Goal: Download file/media

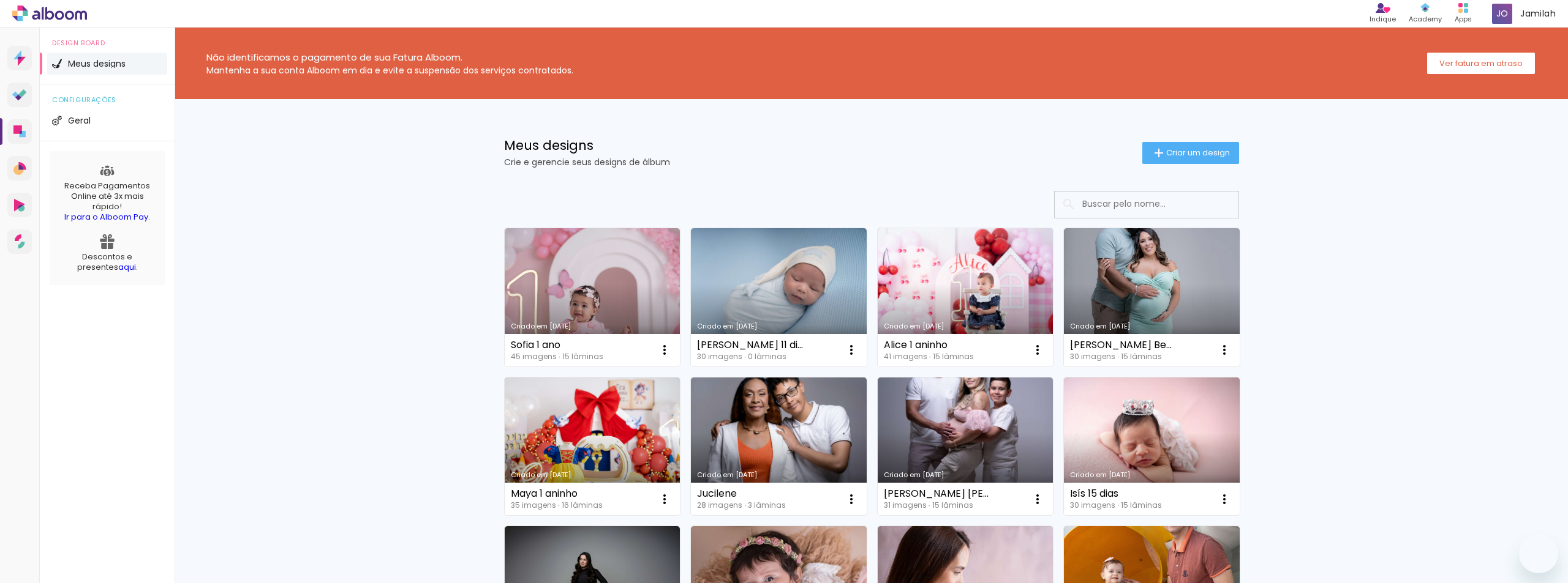
click at [621, 296] on link "Criado em [DATE]" at bounding box center [592, 297] width 176 height 138
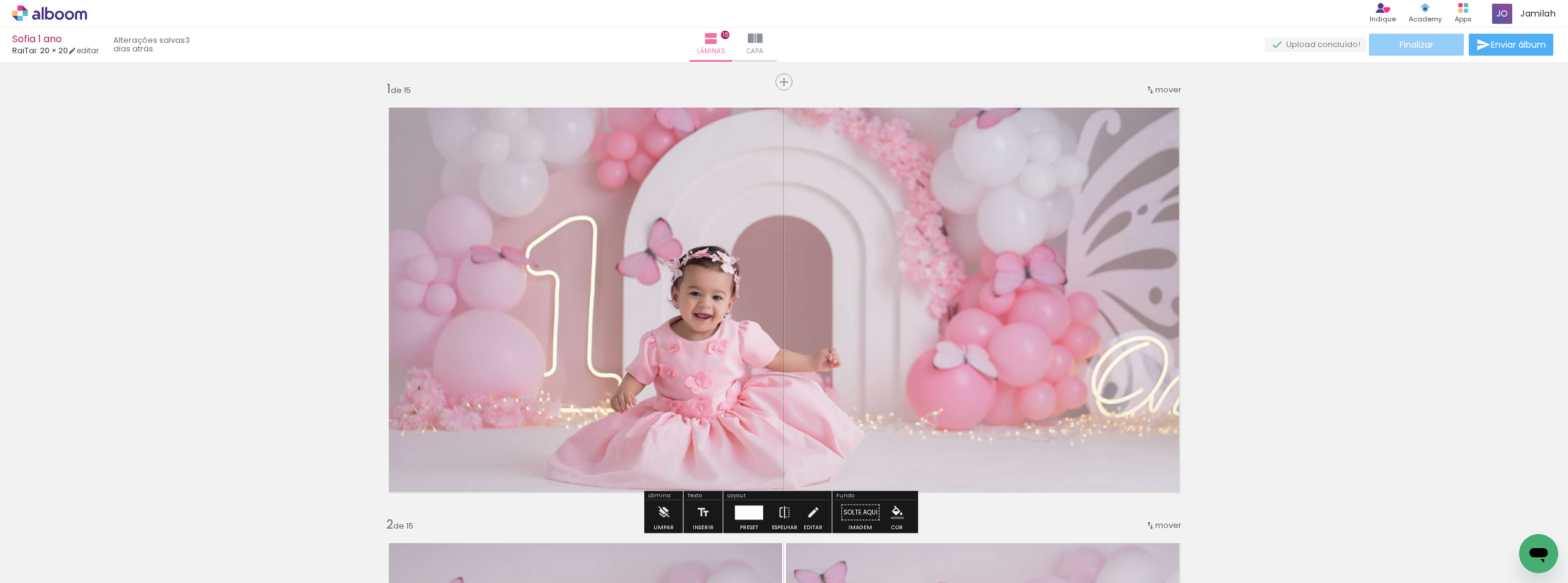
click at [1419, 36] on paper-button "Finalizar" at bounding box center [1416, 45] width 95 height 22
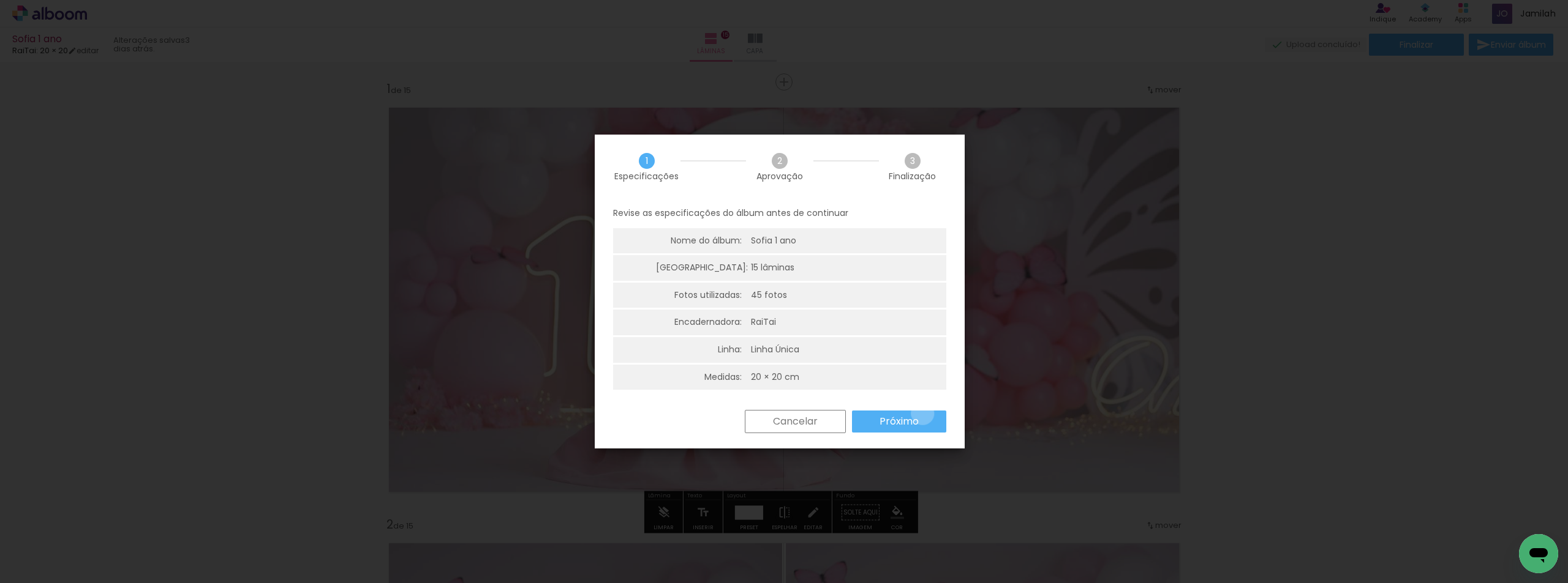
click at [922, 414] on paper-button "Próximo" at bounding box center [899, 421] width 94 height 22
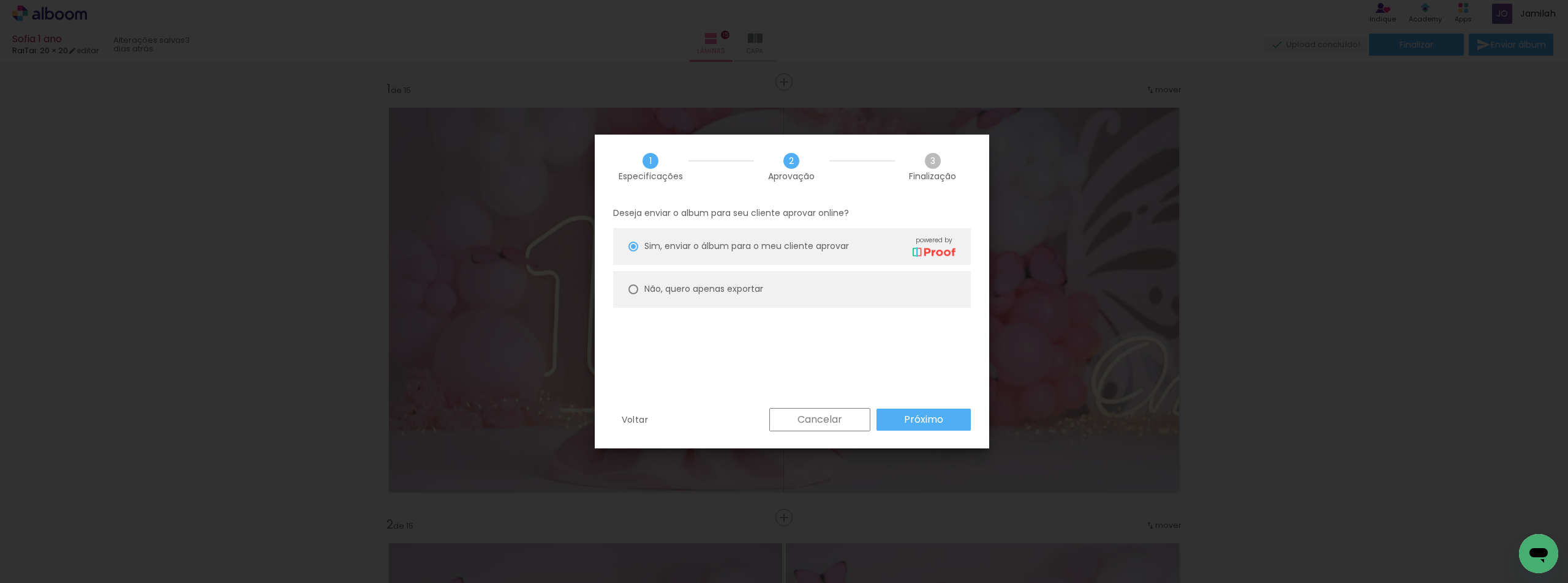
click at [802, 305] on paper-radio-button "Não, quero apenas exportar" at bounding box center [791, 290] width 358 height 37
type paper-radio-button "on"
click at [0, 0] on slot "Cancelar" at bounding box center [0, 0] width 0 height 0
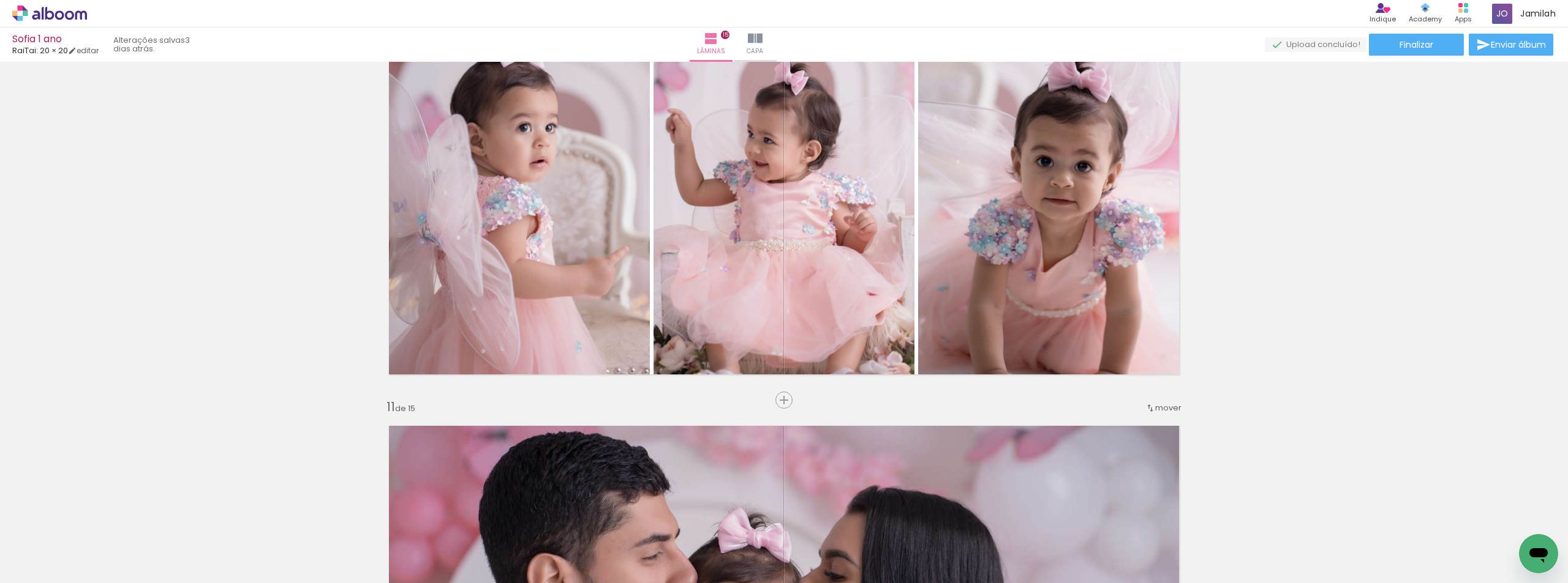
scroll to position [4467, 0]
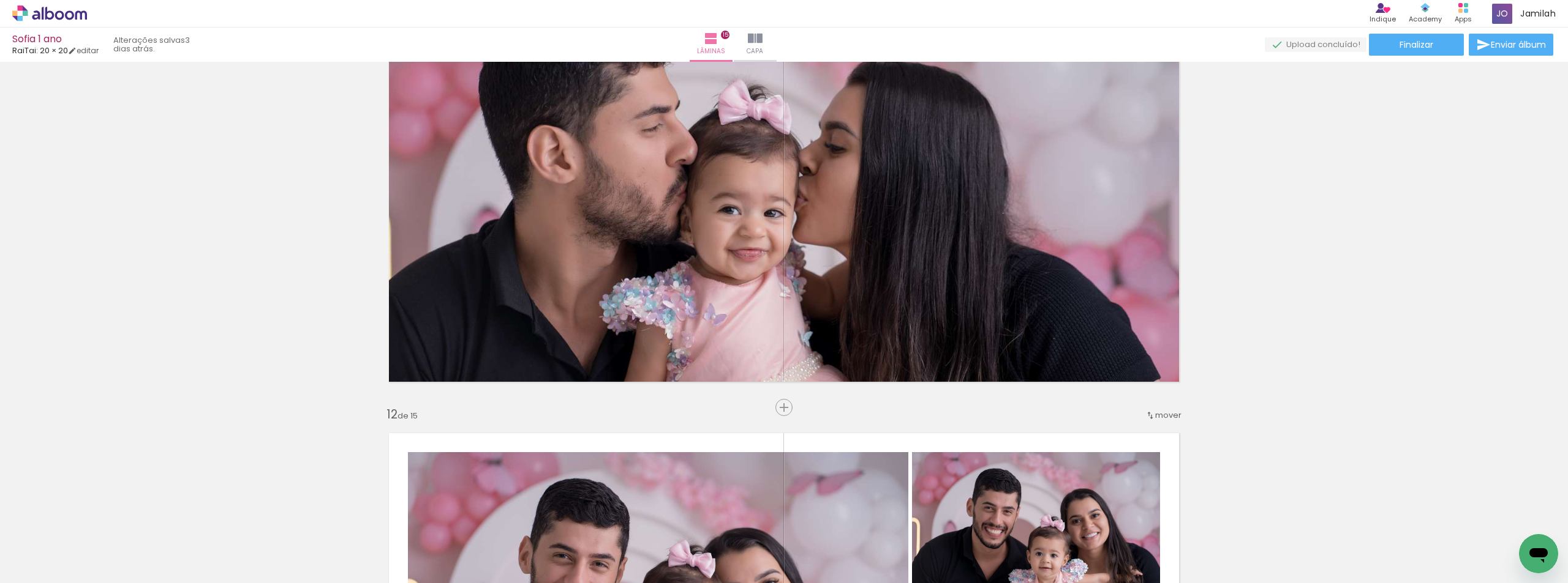
click at [1437, 56] on div "Sofia 1 ano RaiTai: 20 × 20 editar 3 dias atrás. Lâminas 15 Capa Finalizar Envi…" at bounding box center [784, 31] width 1568 height 61
click at [1427, 35] on paper-button "Finalizar" at bounding box center [1416, 45] width 95 height 22
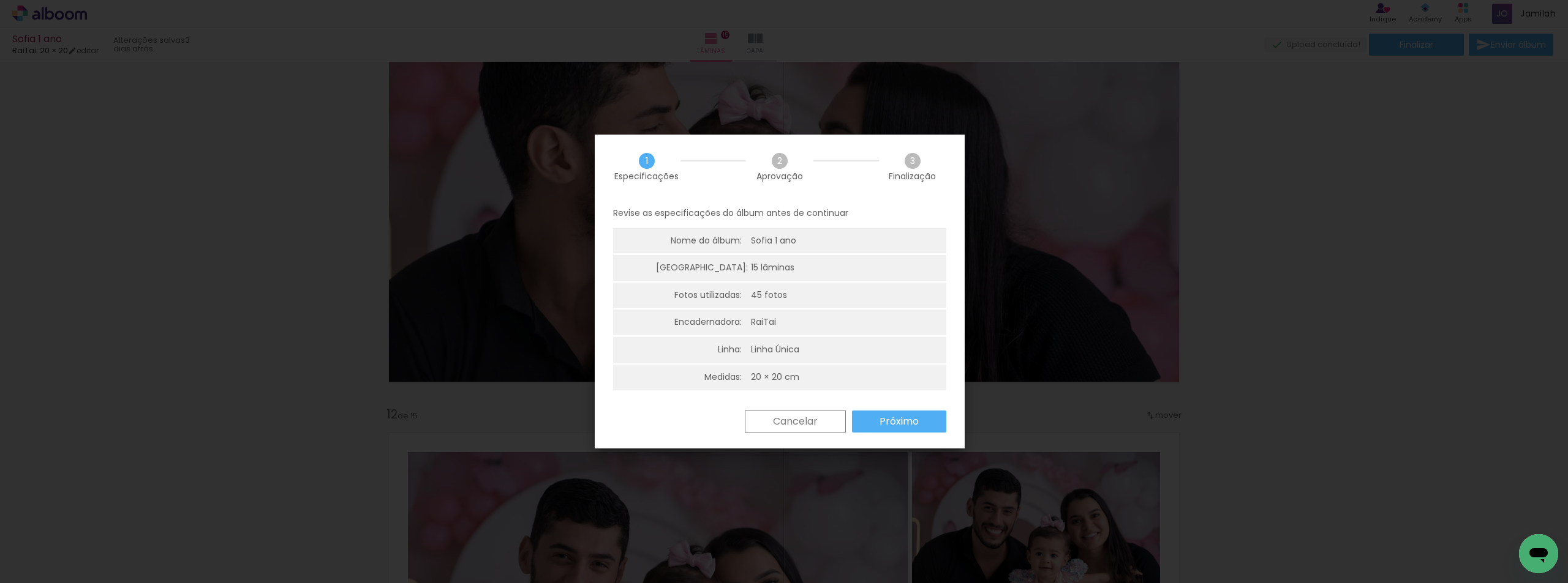
click at [0, 0] on slot "Próximo" at bounding box center [0, 0] width 0 height 0
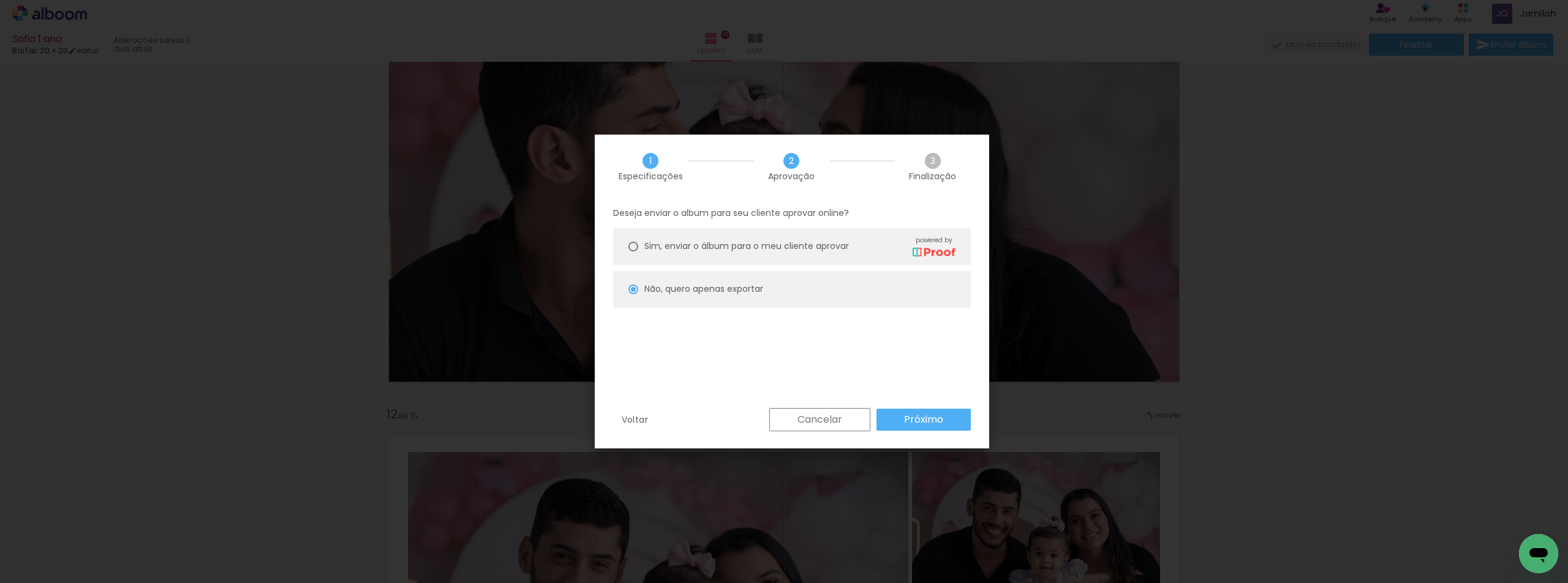
click at [0, 0] on slot "Próximo" at bounding box center [0, 0] width 0 height 0
type input "Alta, 300 DPI"
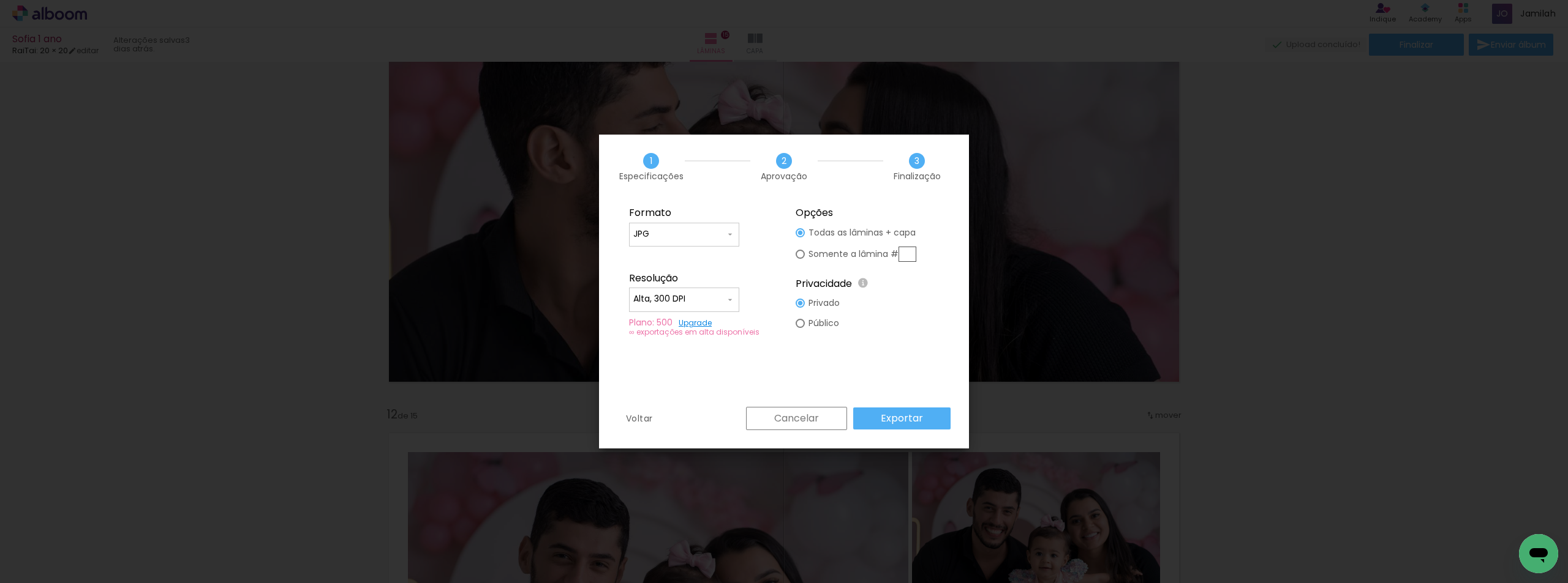
click at [924, 418] on paper-button "Exportar" at bounding box center [901, 418] width 97 height 22
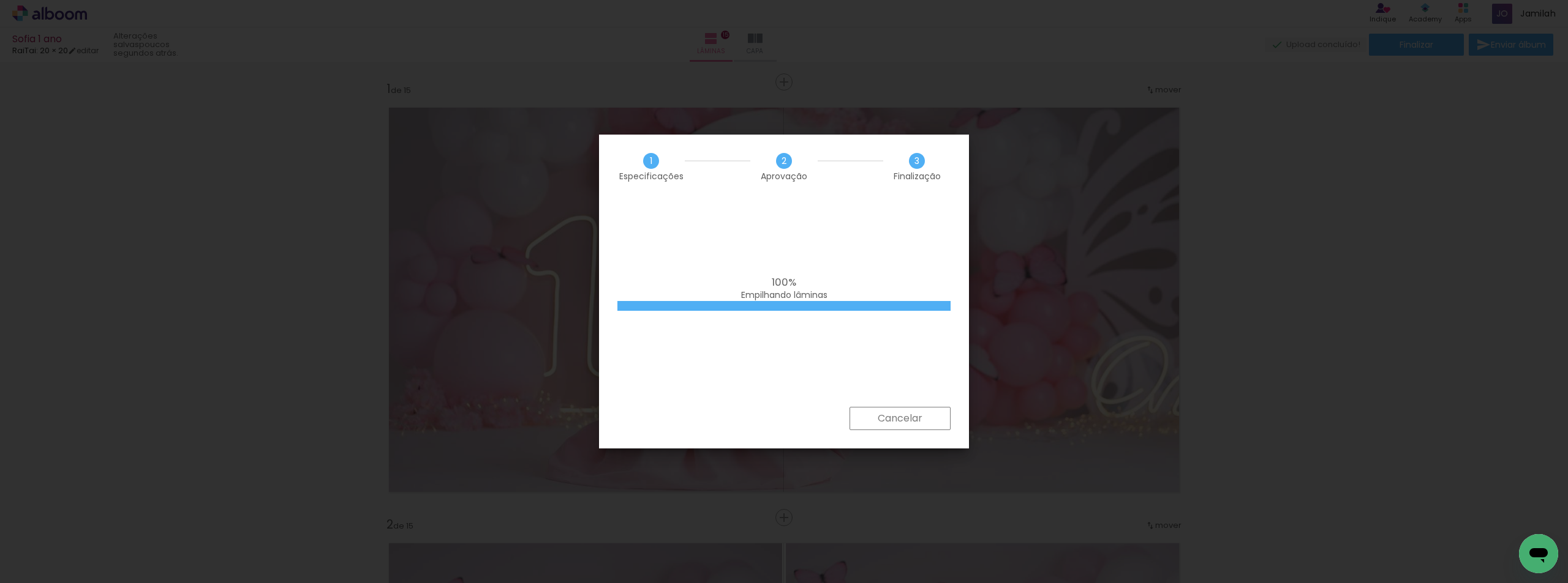
scroll to position [4467, 0]
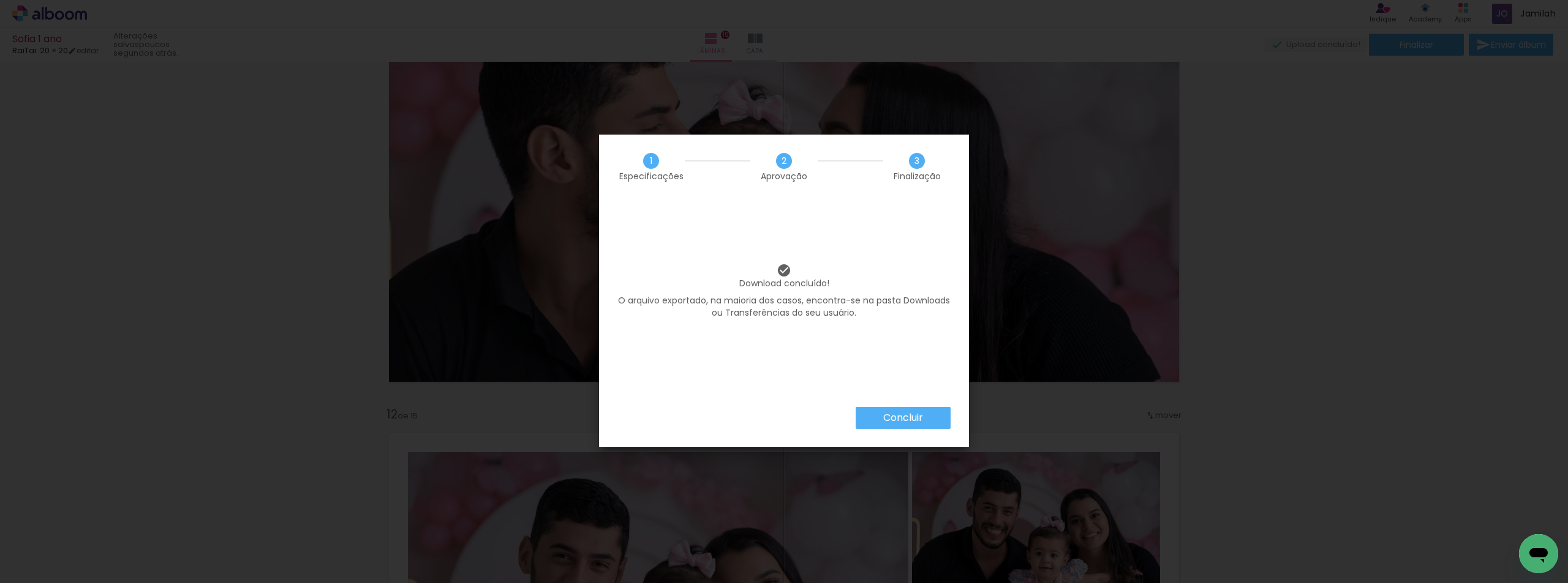
click at [0, 0] on slot "Concluir" at bounding box center [0, 0] width 0 height 0
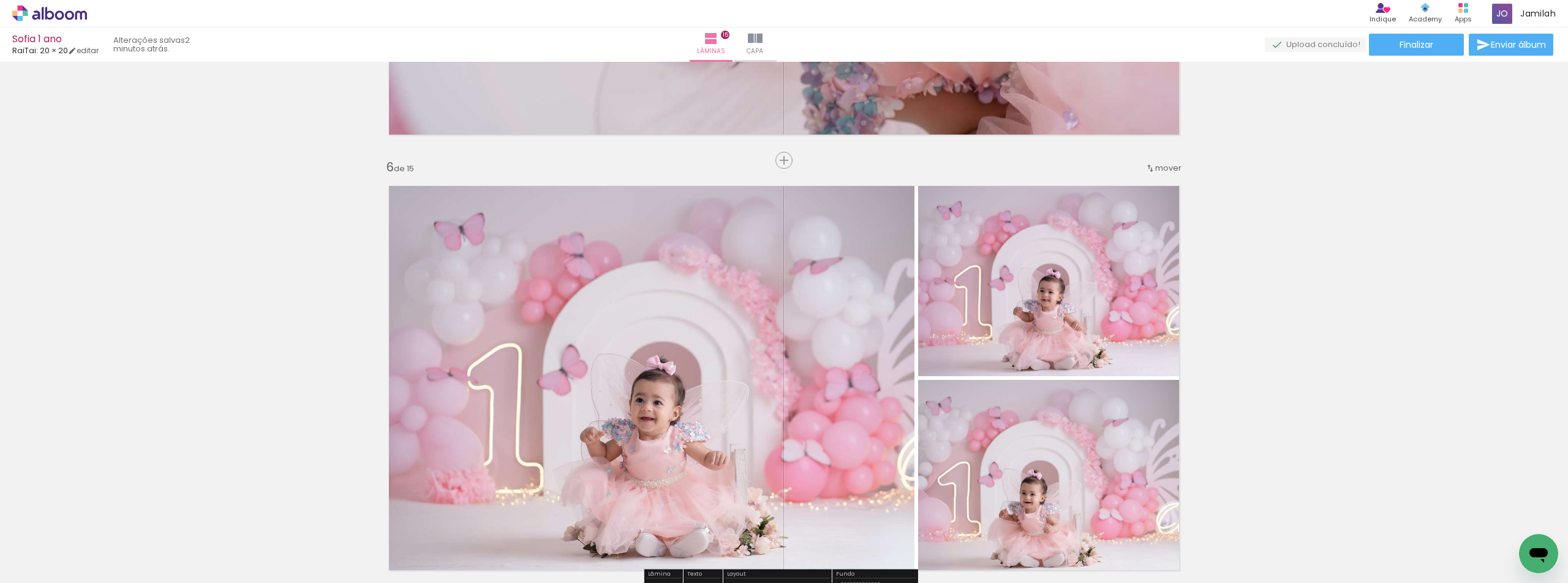
scroll to position [2080, 0]
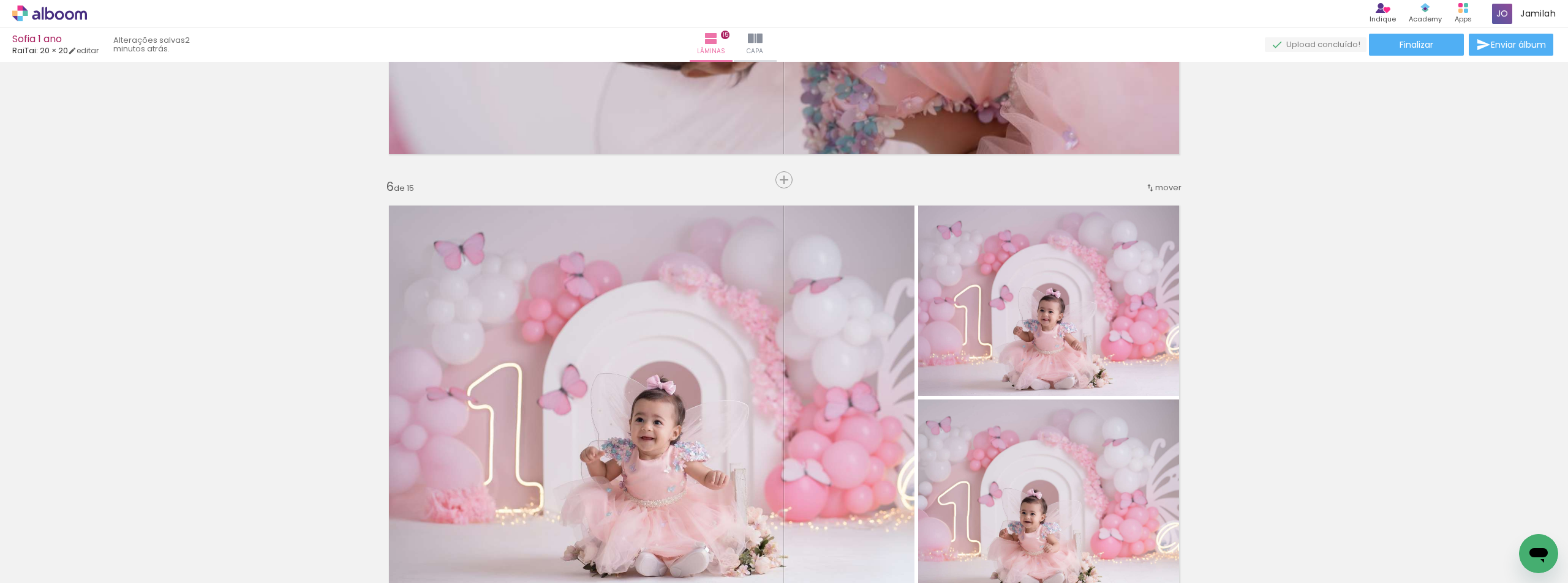
click at [1013, 266] on quentale-photo at bounding box center [1053, 296] width 272 height 199
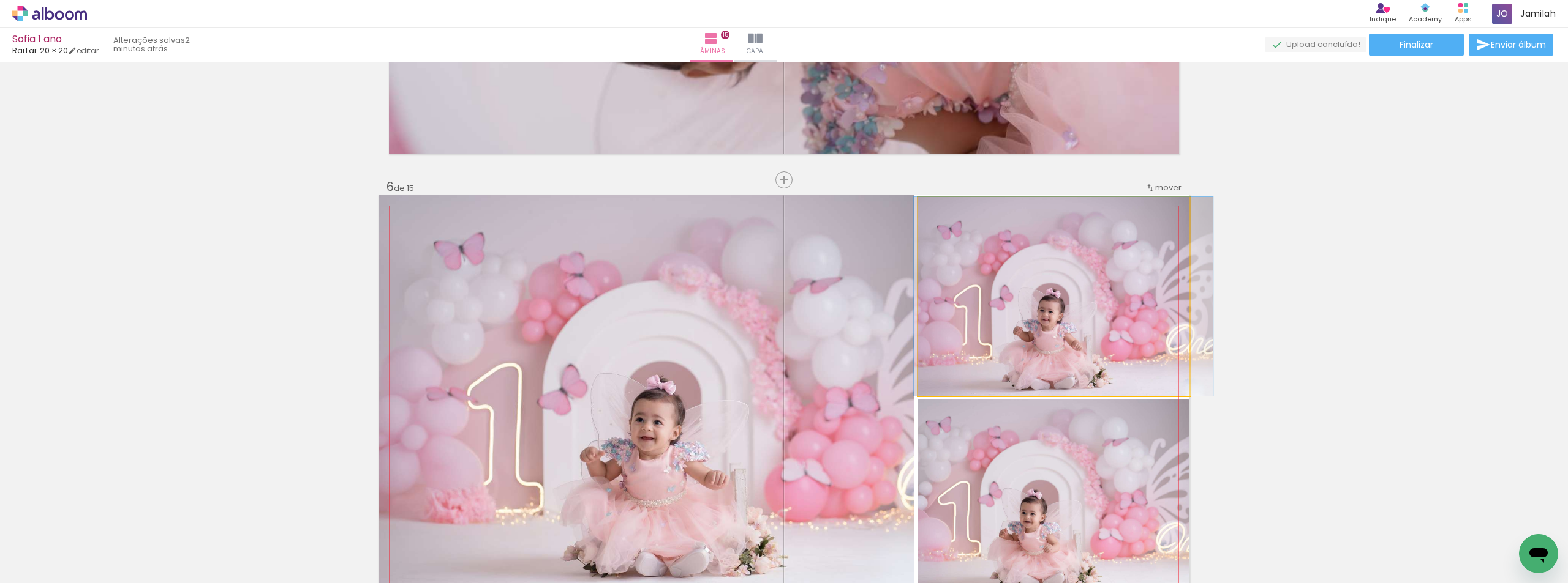
click at [1012, 263] on quentale-photo at bounding box center [1053, 296] width 272 height 199
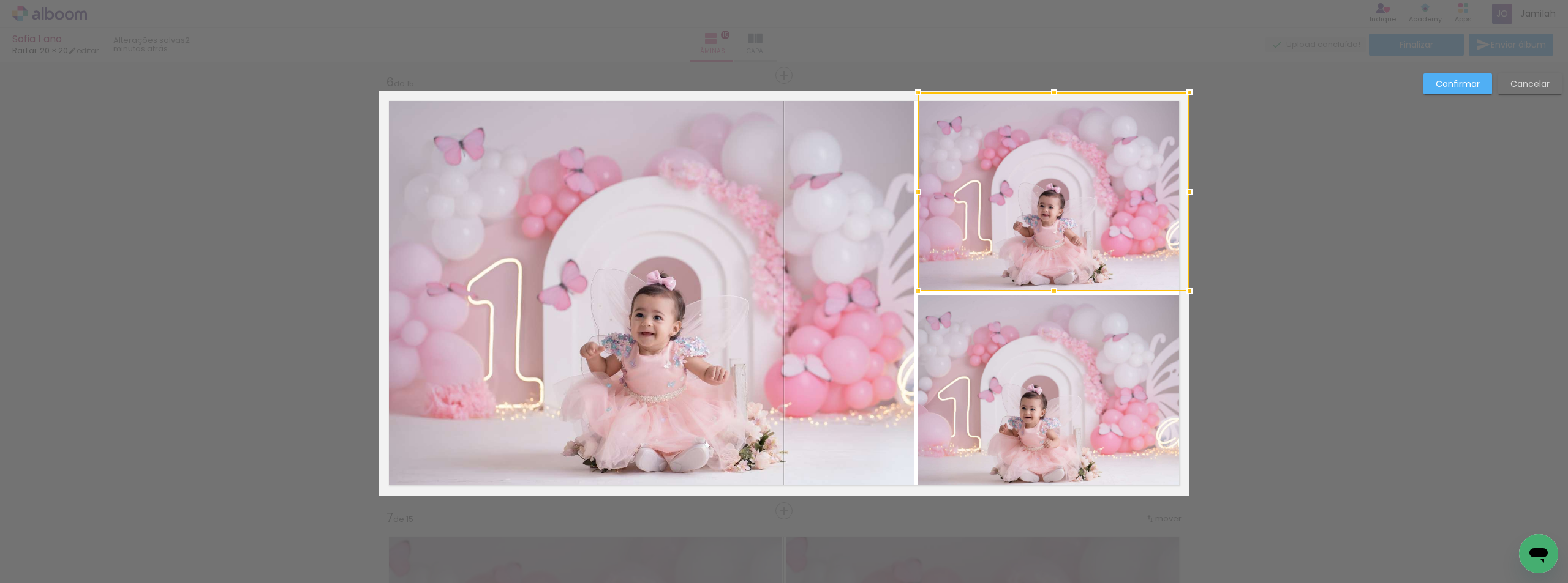
scroll to position [2194, 0]
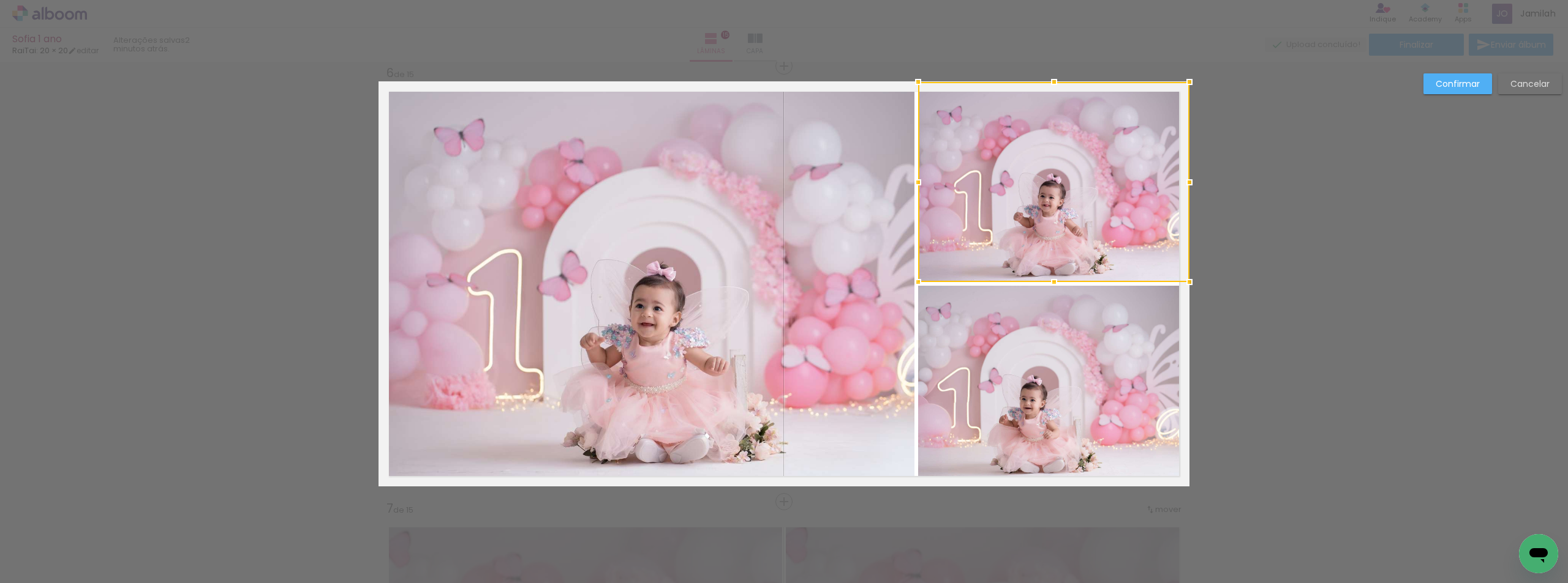
drag, startPoint x: 1053, startPoint y: 83, endPoint x: 1051, endPoint y: 76, distance: 7.3
click at [1051, 76] on div at bounding box center [1053, 81] width 24 height 24
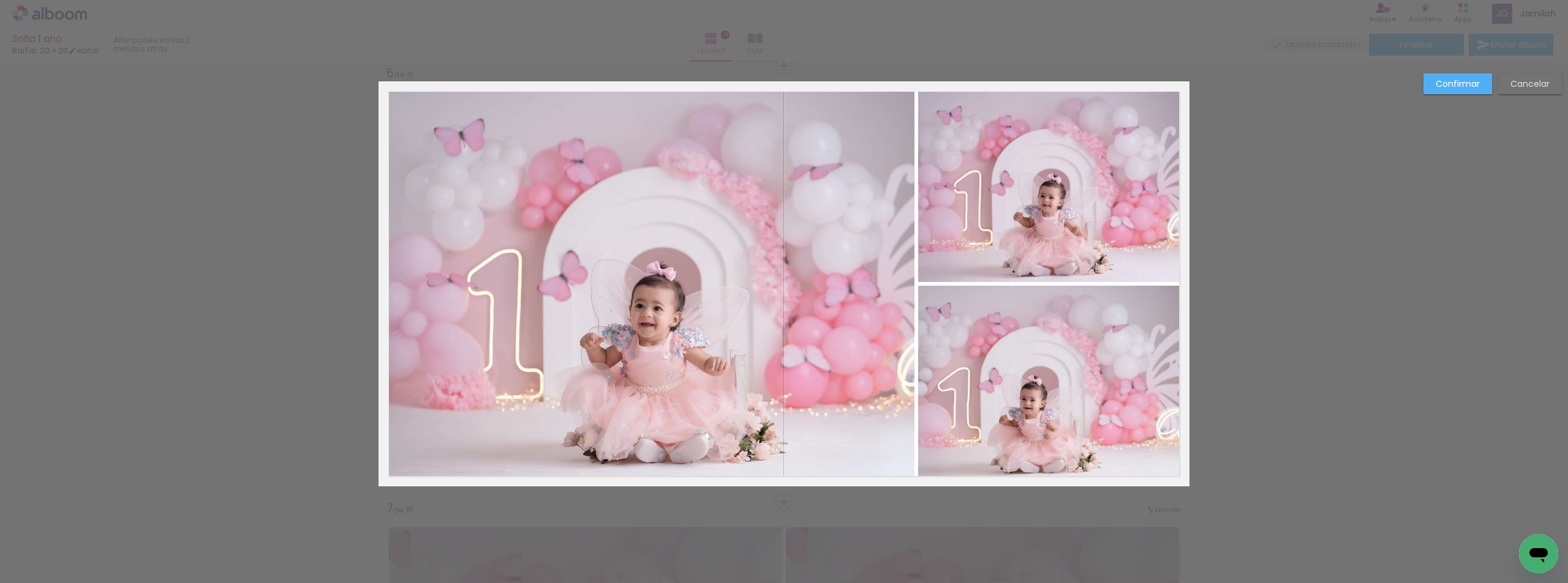
click at [0, 0] on slot "Confirmar" at bounding box center [0, 0] width 0 height 0
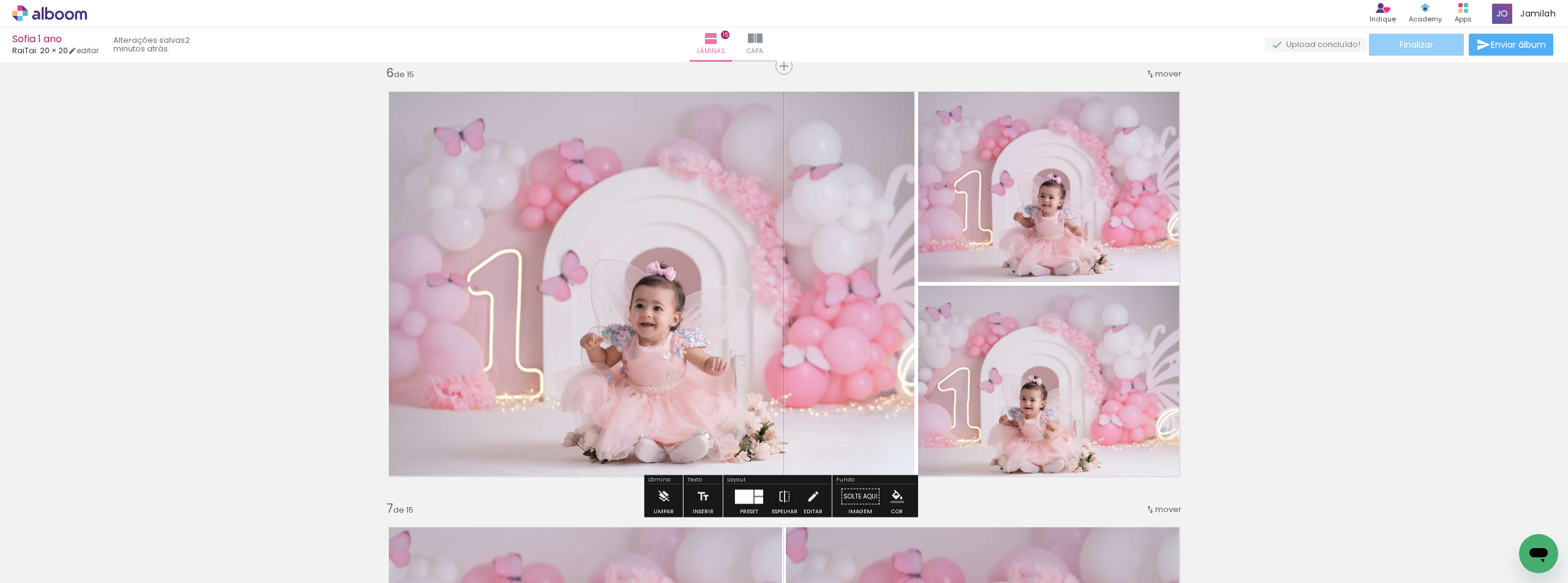
click at [1385, 53] on paper-button "Finalizar" at bounding box center [1416, 45] width 95 height 22
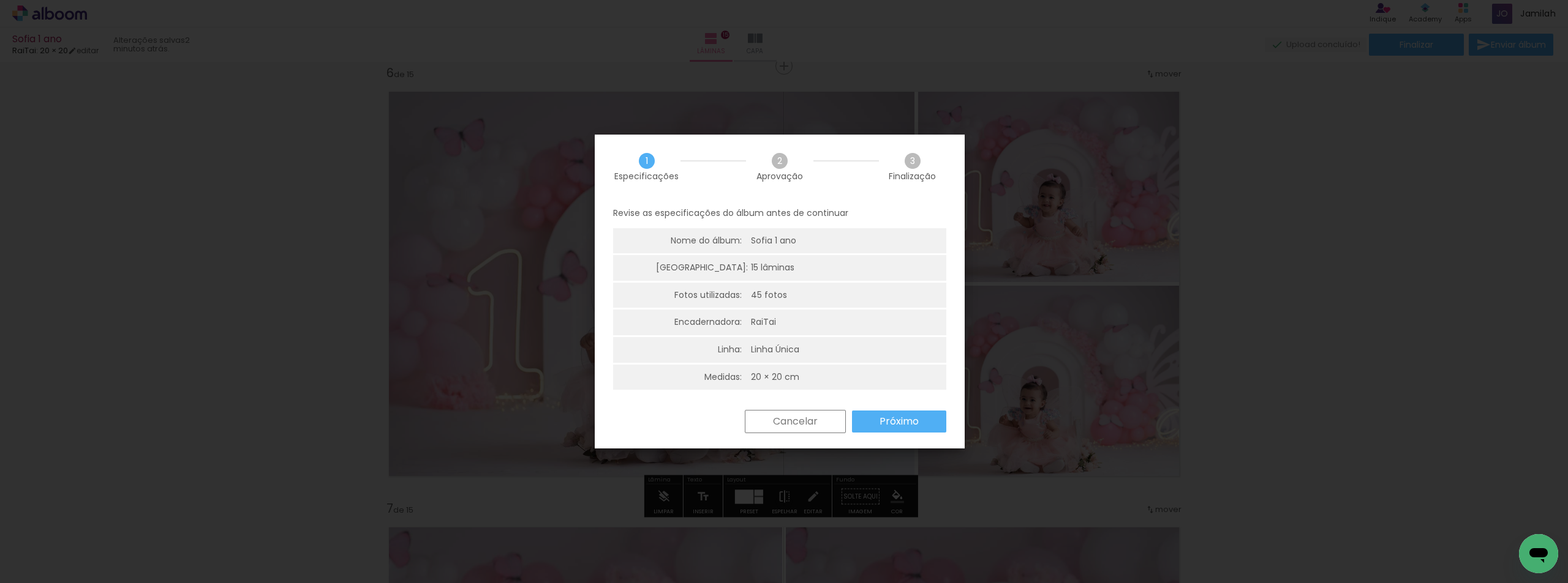
click at [859, 418] on paper-button "Próximo" at bounding box center [899, 421] width 94 height 22
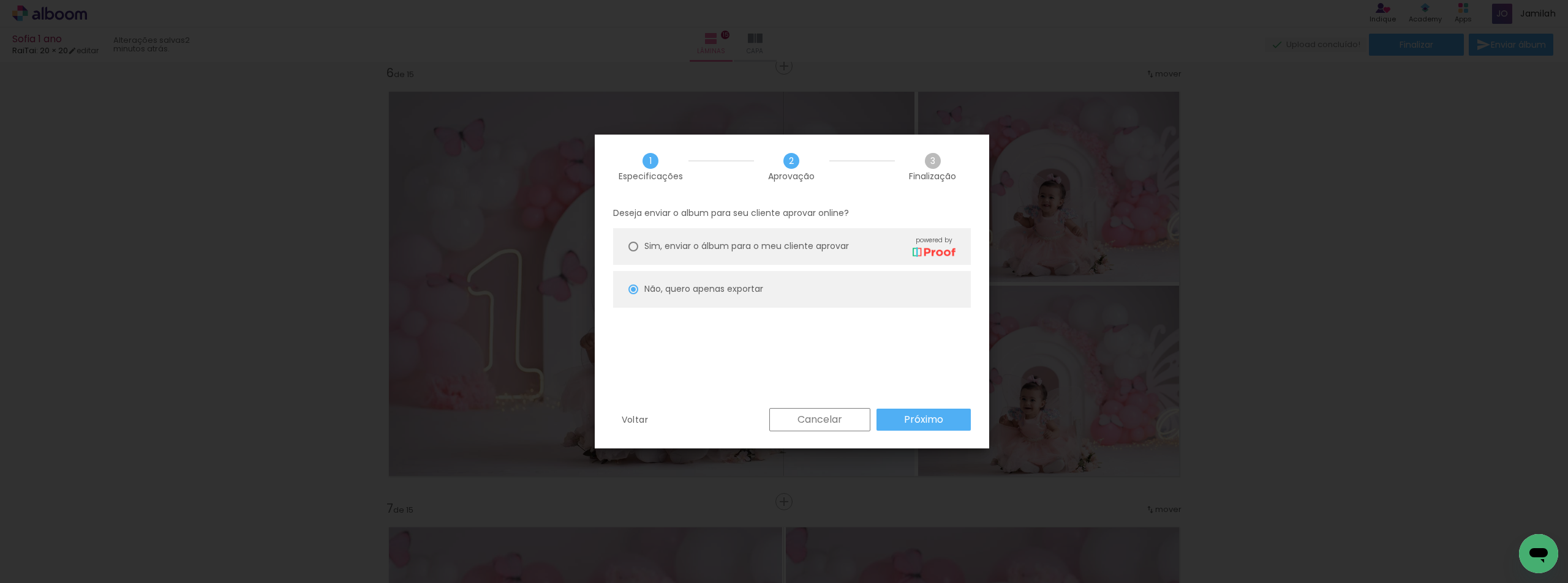
click at [902, 422] on paper-button "Próximo" at bounding box center [923, 420] width 94 height 22
type input "Alta, 300 DPI"
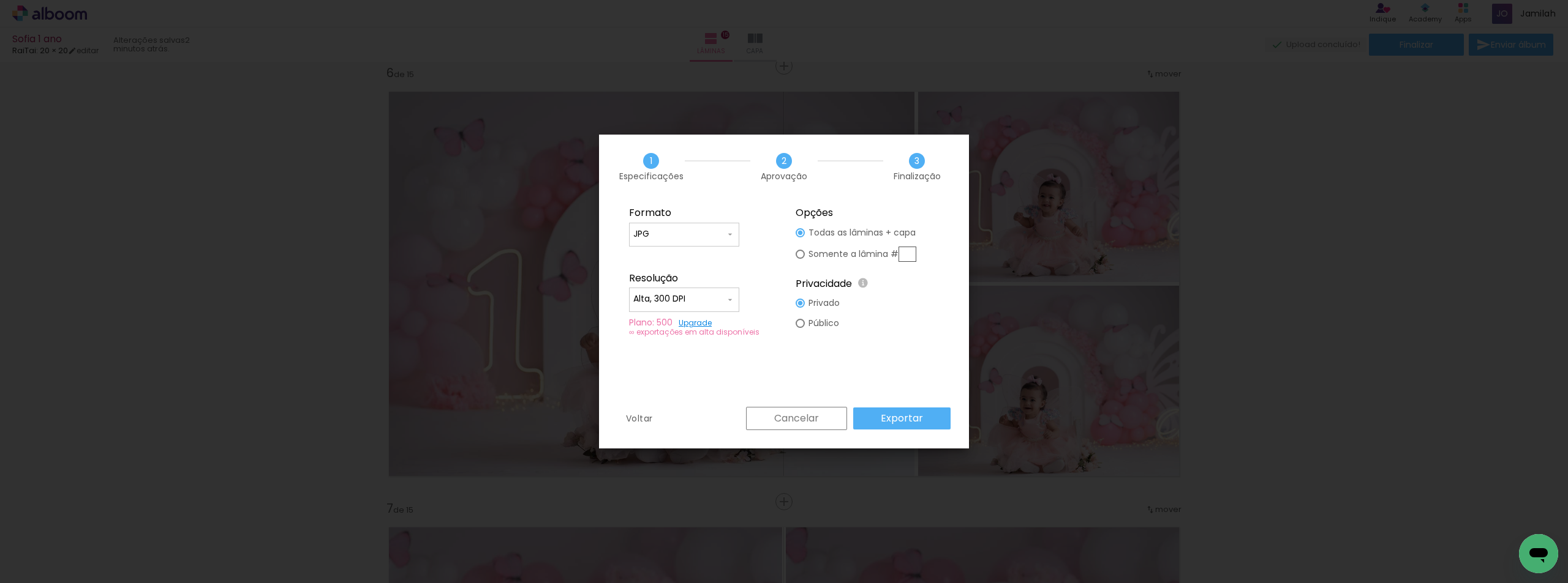
click at [901, 256] on input "text" at bounding box center [907, 254] width 18 height 15
type paper-radio-button "on"
type input "6"
click at [0, 0] on slot "Exportar" at bounding box center [0, 0] width 0 height 0
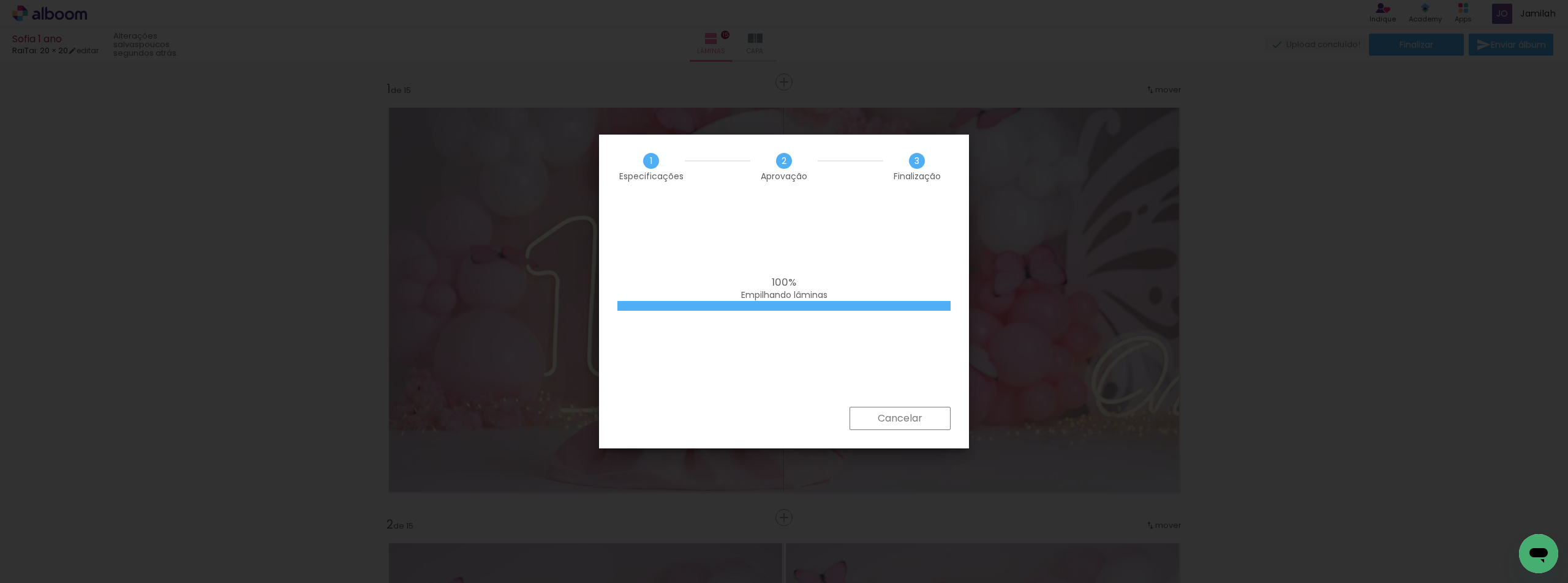
scroll to position [2194, 0]
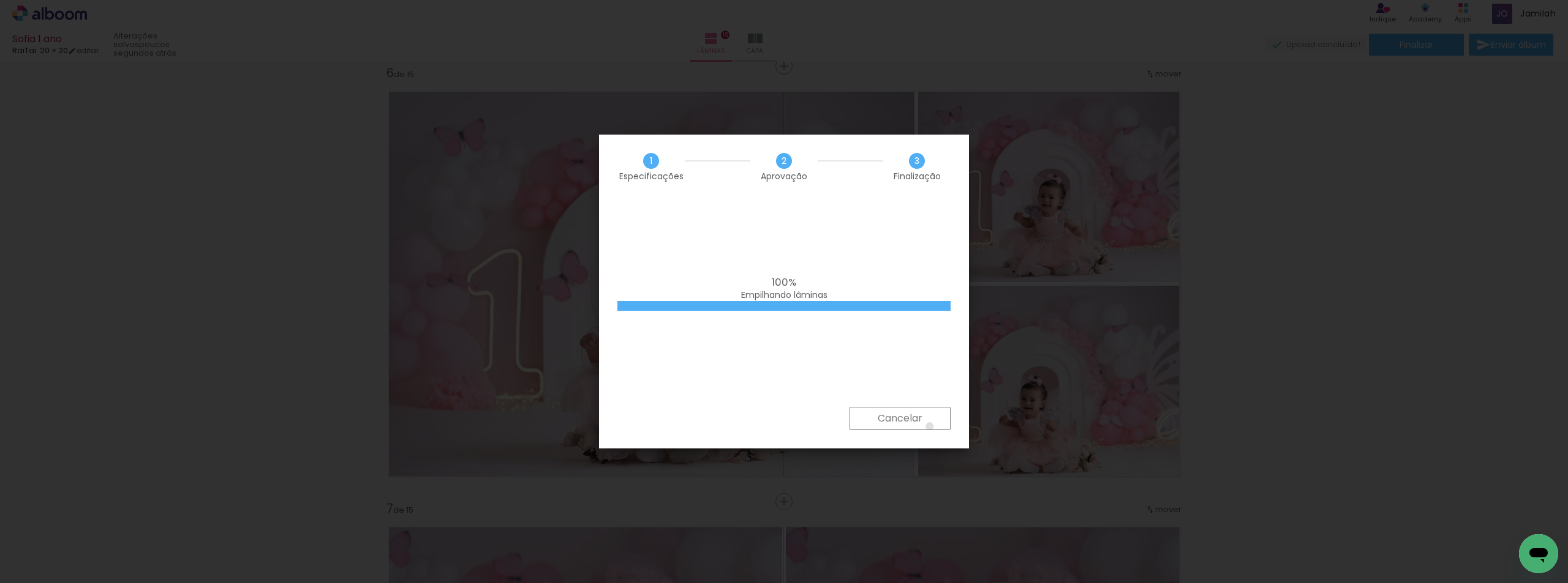
click at [929, 426] on paper-button "Cancelar" at bounding box center [900, 418] width 101 height 23
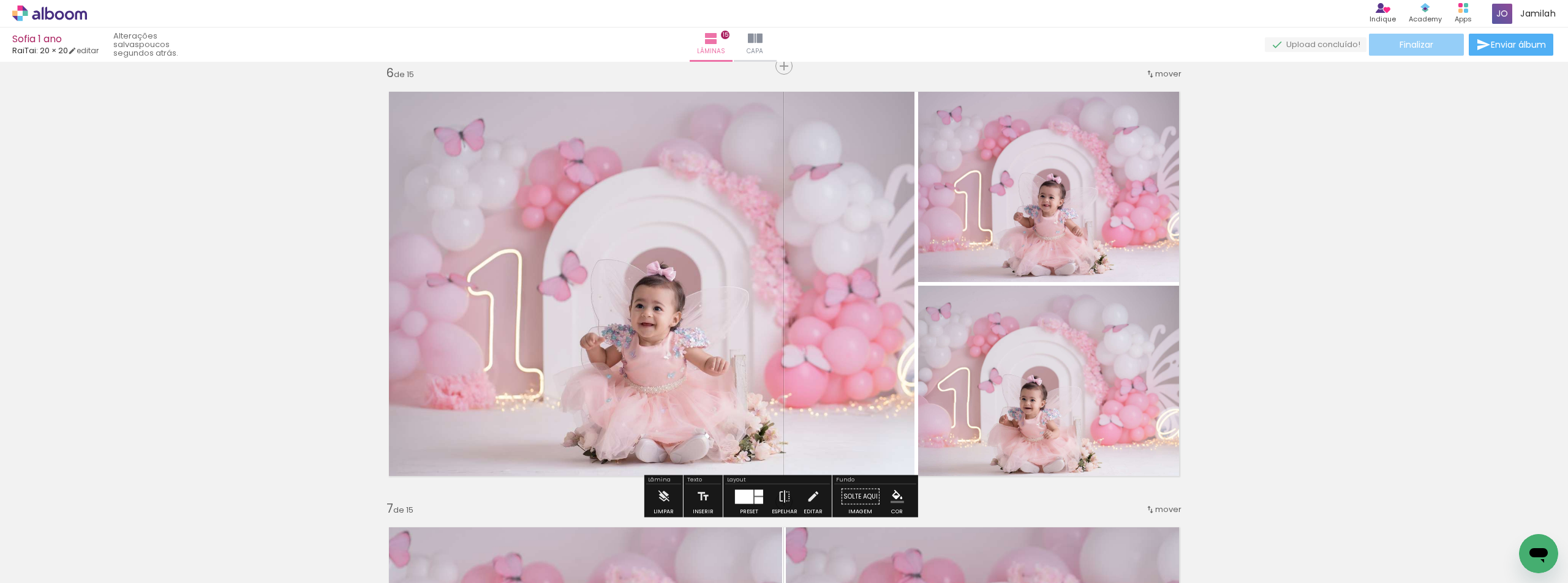
click at [1419, 43] on span "Finalizar" at bounding box center [1416, 45] width 34 height 9
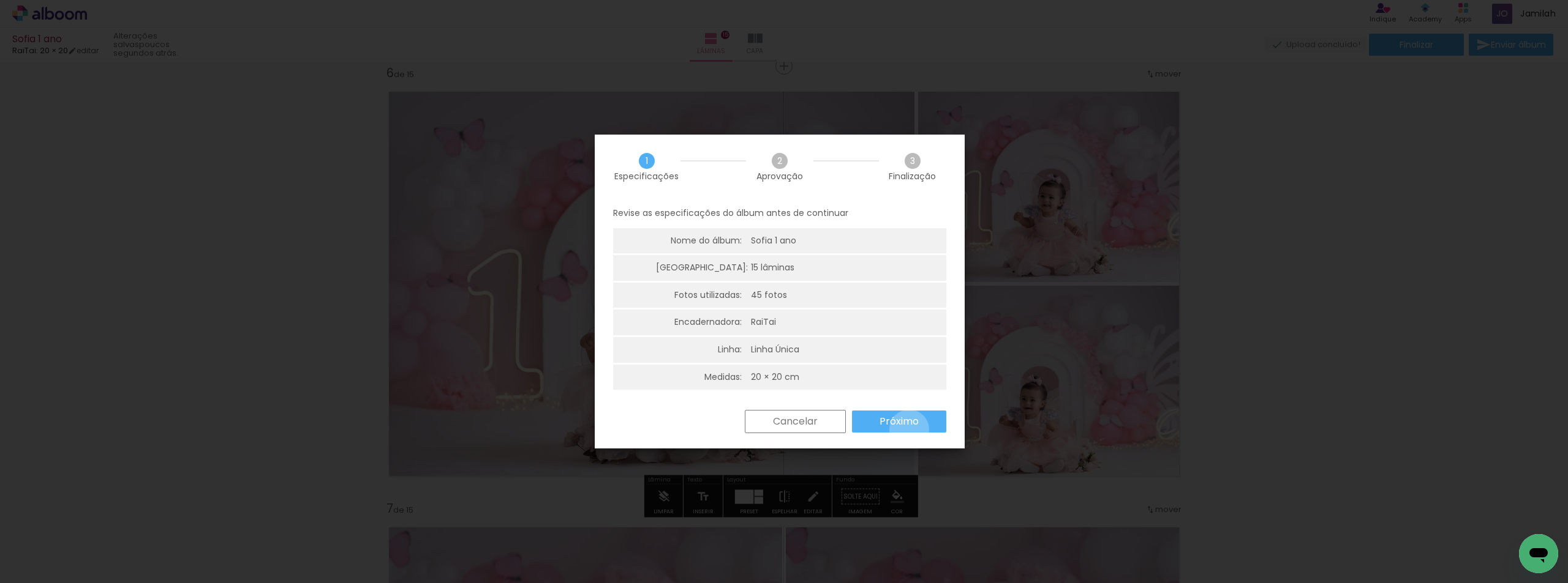
click at [909, 429] on paper-button "Próximo" at bounding box center [899, 421] width 94 height 22
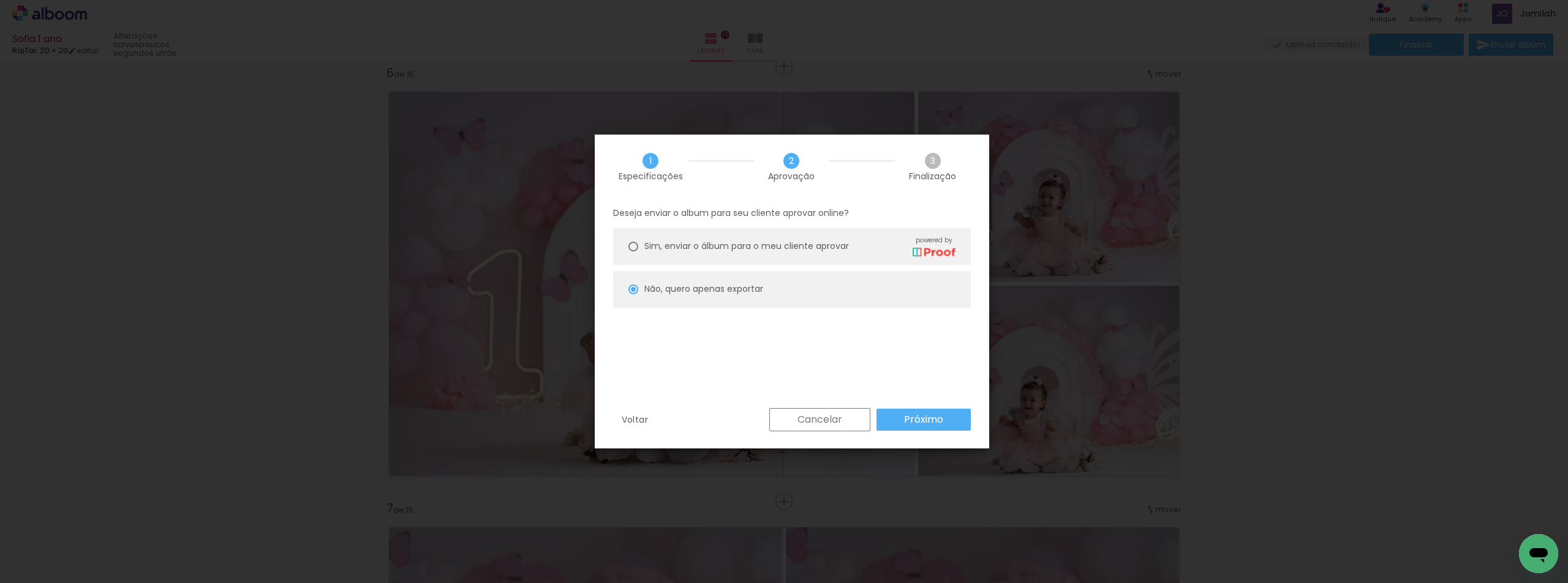
click at [0, 0] on slot "Próximo" at bounding box center [0, 0] width 0 height 0
type input "Alta, 300 DPI"
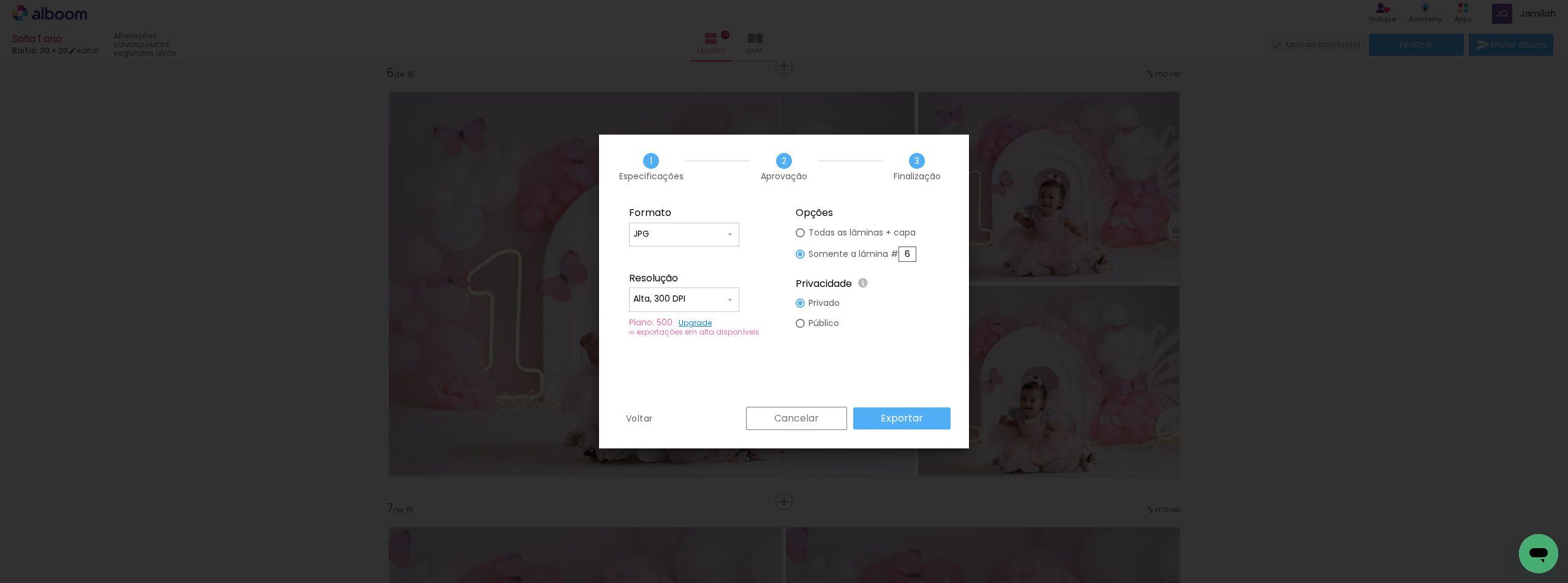
click at [0, 0] on slot "Exportar" at bounding box center [0, 0] width 0 height 0
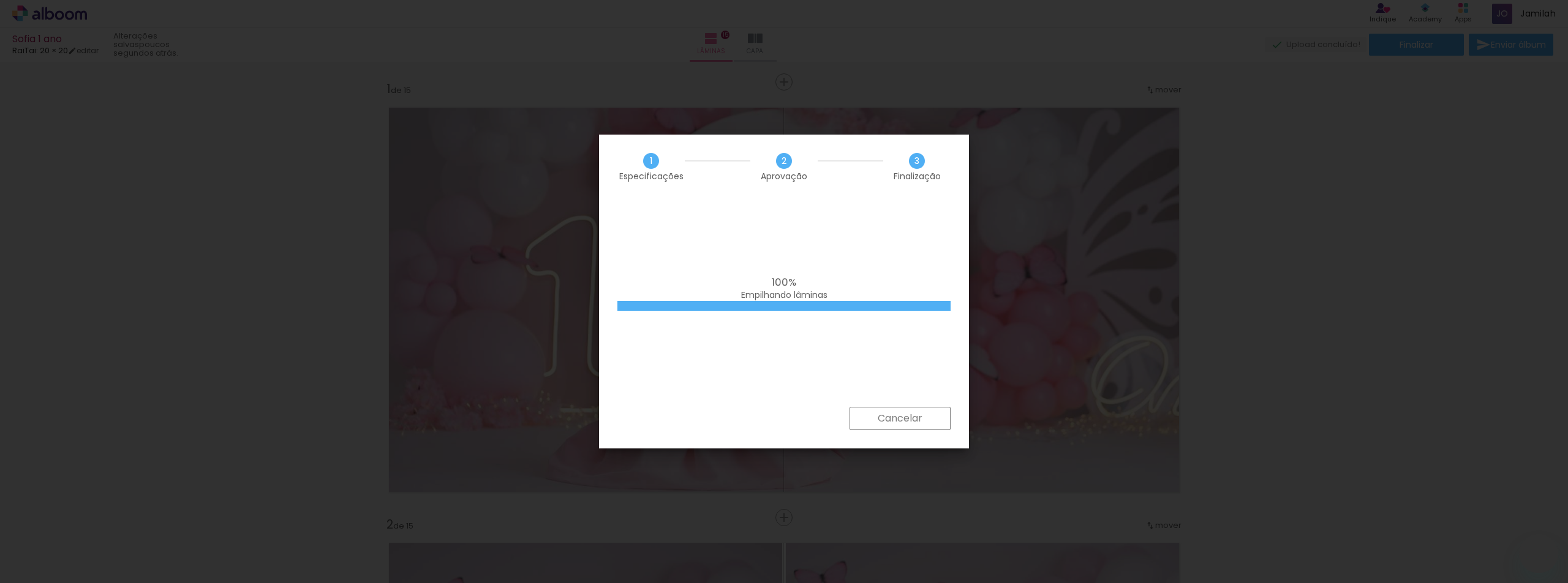
click at [942, 424] on paper-button "Cancelar" at bounding box center [900, 418] width 101 height 23
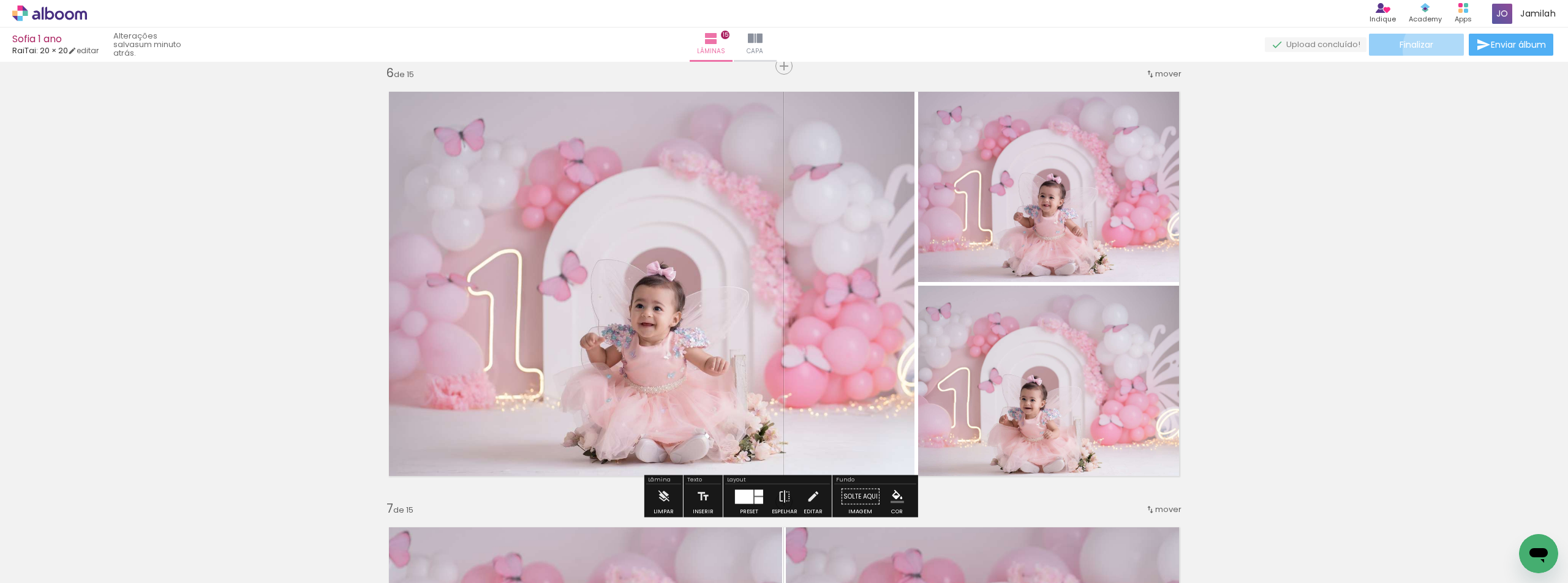
click at [1433, 48] on paper-button "Finalizar" at bounding box center [1416, 45] width 95 height 22
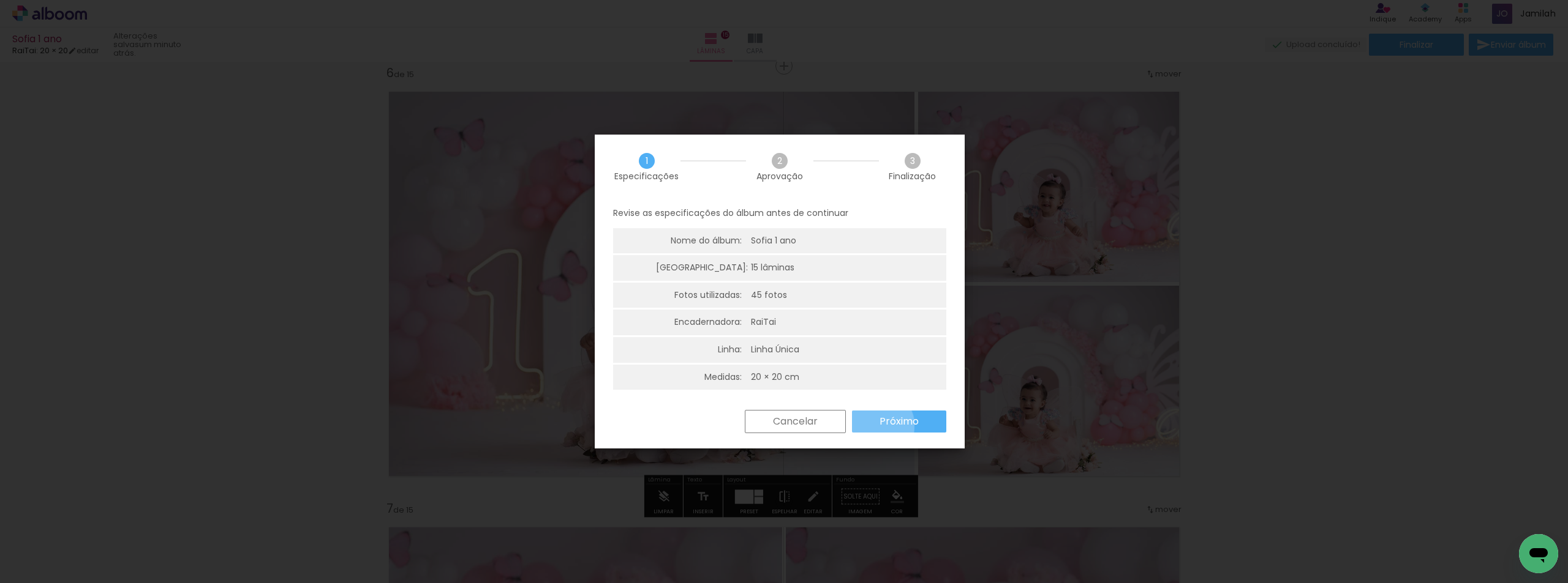
drag, startPoint x: 876, startPoint y: 426, endPoint x: 869, endPoint y: 413, distance: 14.8
click at [876, 426] on paper-button "Próximo" at bounding box center [899, 421] width 94 height 22
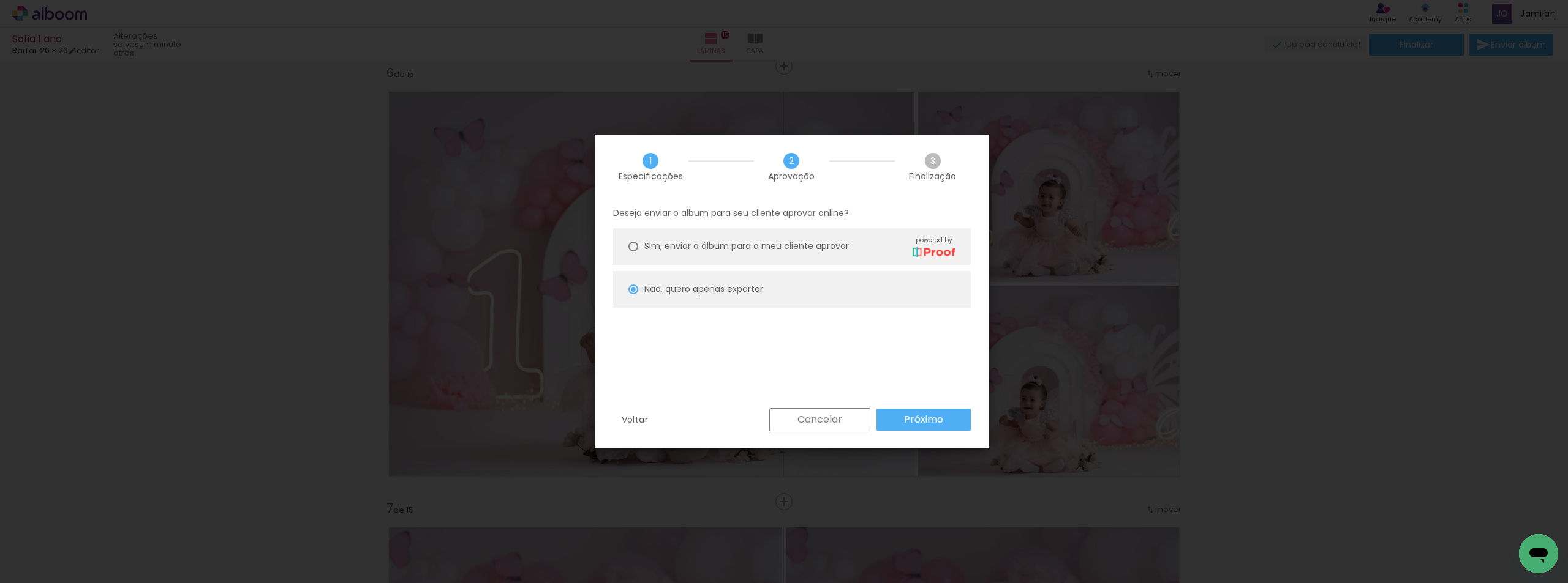
click at [830, 276] on paper-radio-button "Não, quero apenas exportar" at bounding box center [791, 290] width 358 height 37
type paper-radio-button "on"
click at [969, 424] on paper-button "Próximo" at bounding box center [923, 420] width 94 height 22
type input "Alta, 300 DPI"
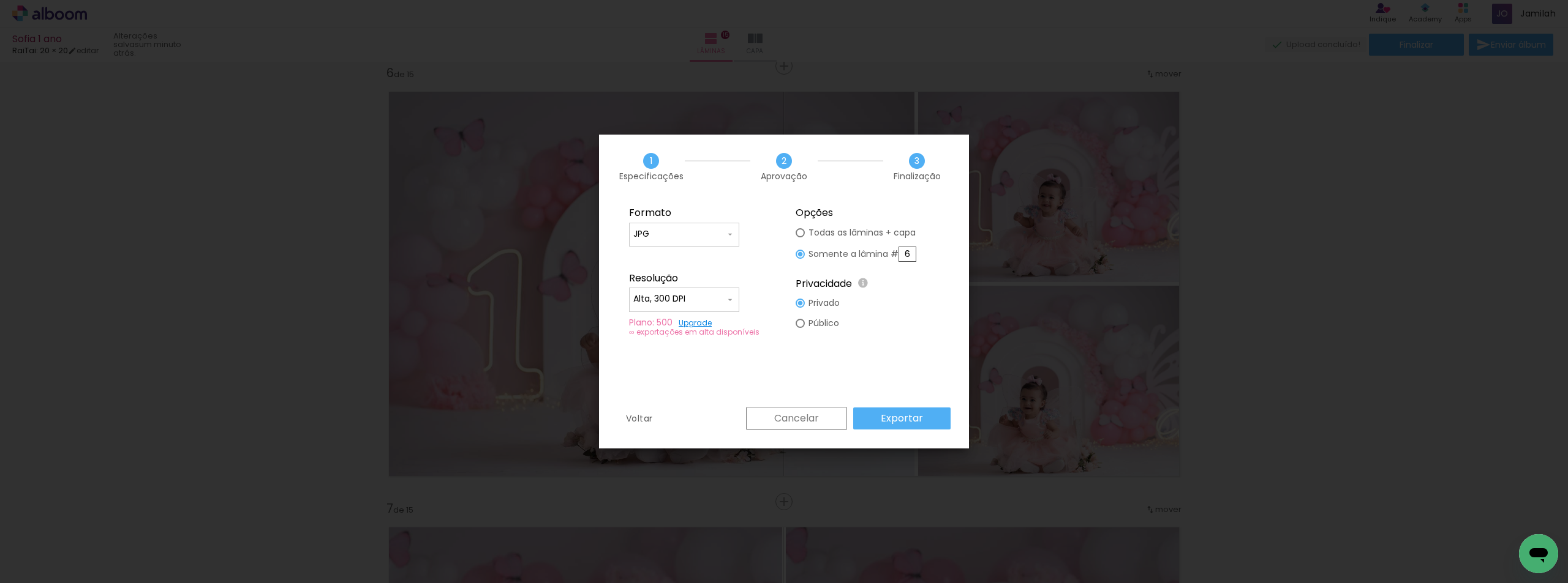
click at [911, 255] on input "6" at bounding box center [907, 254] width 18 height 15
type paper-radio-button "on"
drag, startPoint x: 833, startPoint y: 230, endPoint x: 871, endPoint y: 295, distance: 75.3
click at [0, 0] on slot "Todas as lâminas + capa" at bounding box center [0, 0] width 0 height 0
type paper-radio-button "on"
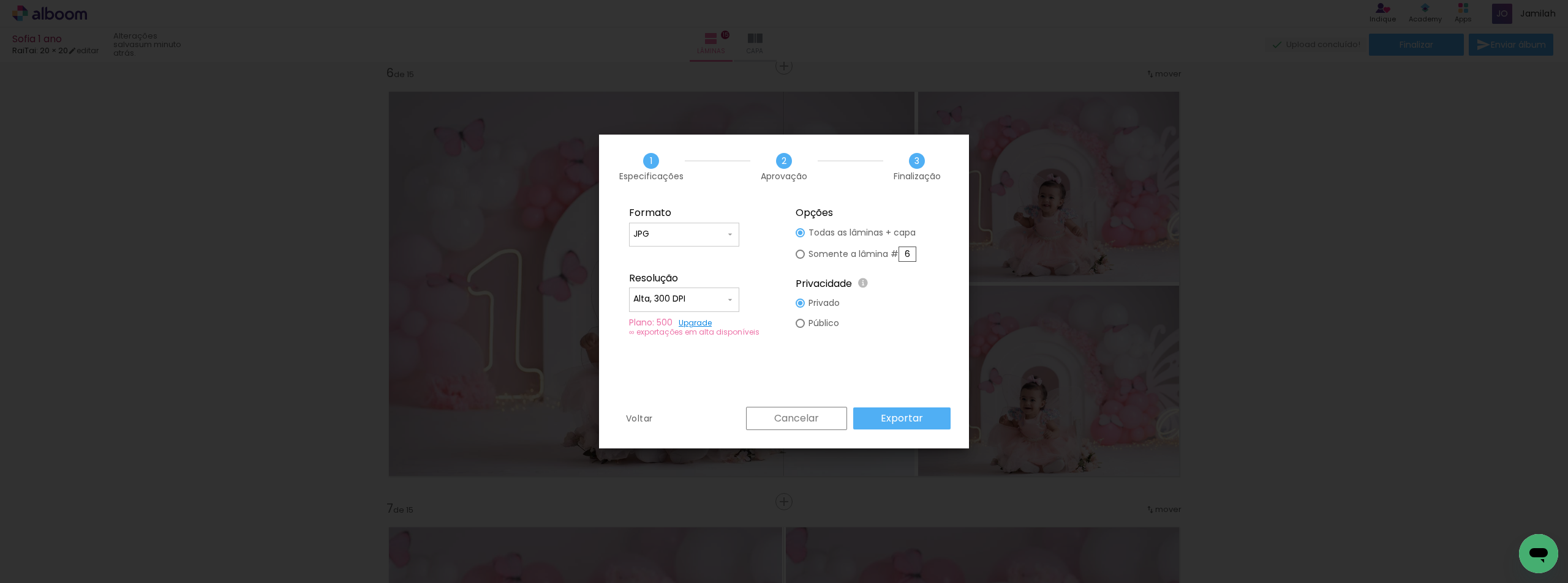
click at [921, 430] on div "Voltar Cancelar Exportar" at bounding box center [783, 427] width 370 height 42
click at [914, 410] on paper-button "Exportar" at bounding box center [901, 418] width 97 height 22
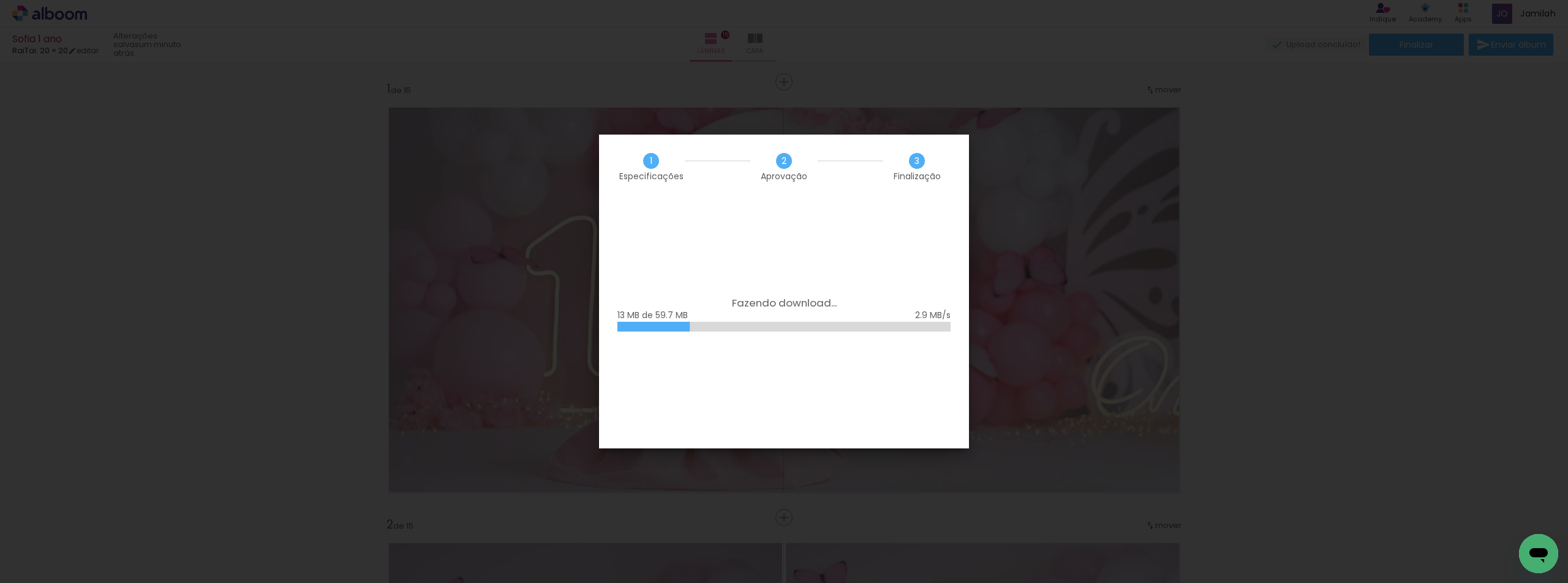
scroll to position [2194, 0]
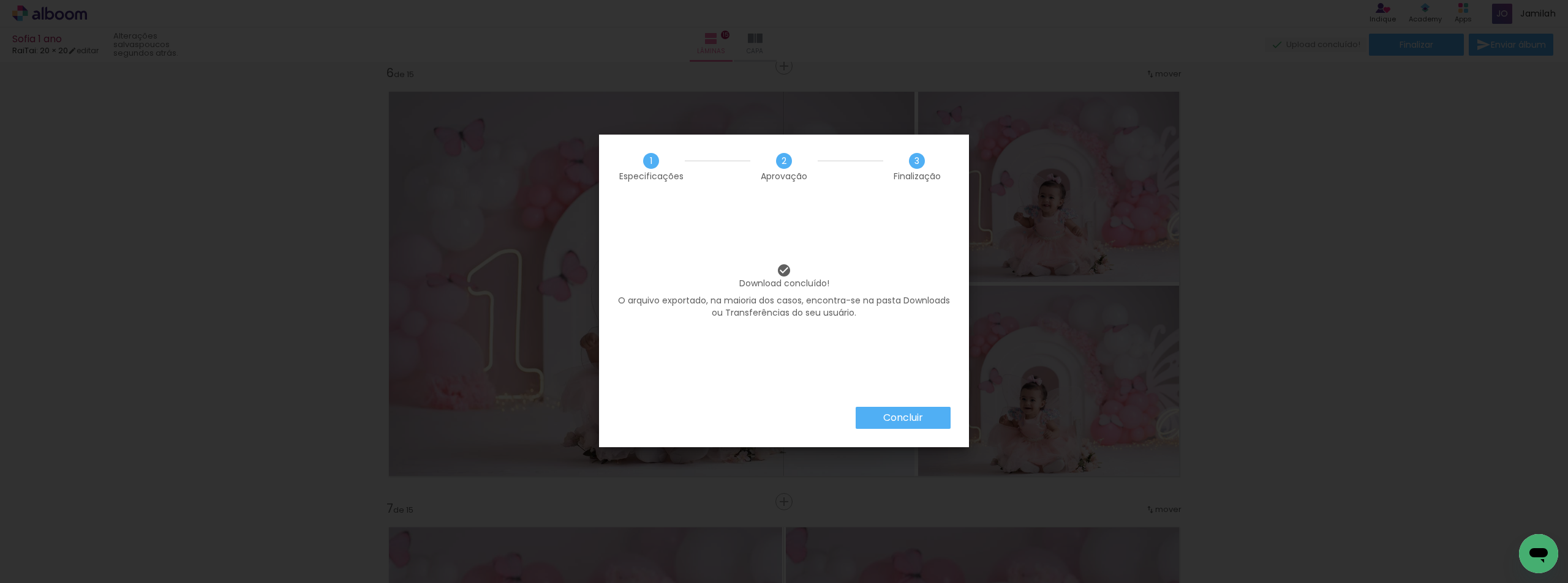
click at [0, 0] on slot "Concluir" at bounding box center [0, 0] width 0 height 0
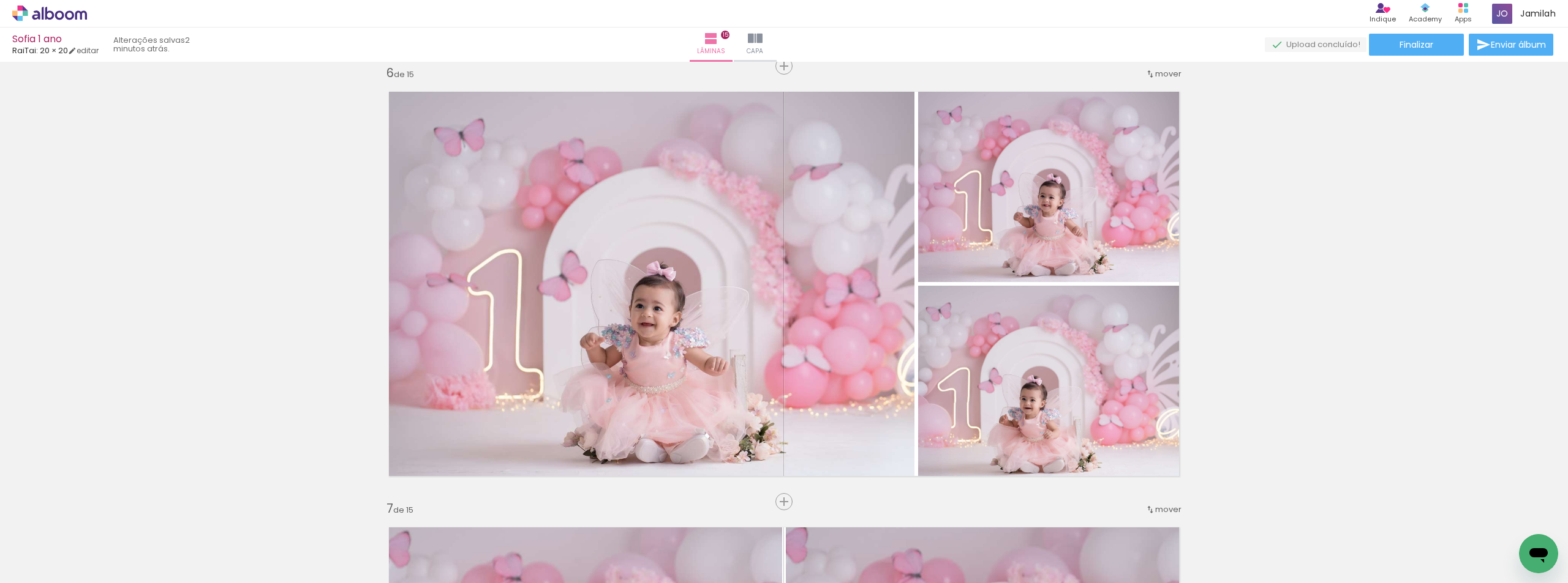
click at [76, 17] on icon at bounding box center [81, 15] width 12 height 10
